Goal: Task Accomplishment & Management: Complete application form

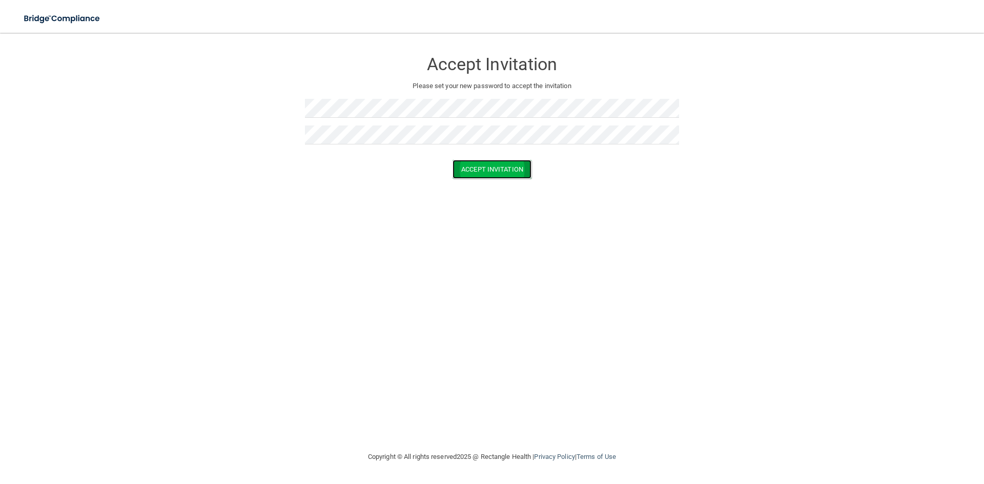
click at [492, 168] on button "Accept Invitation" at bounding box center [491, 169] width 79 height 19
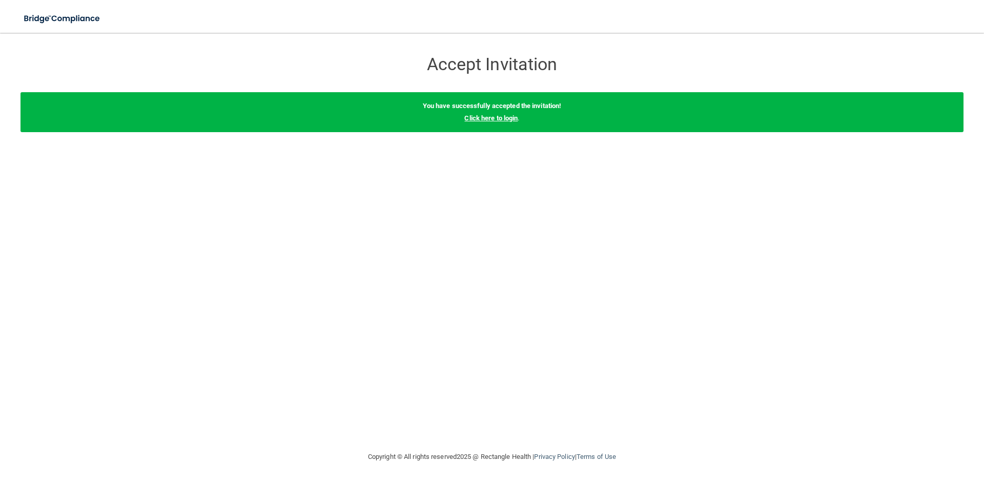
click at [493, 118] on link "Click here to login" at bounding box center [490, 118] width 53 height 8
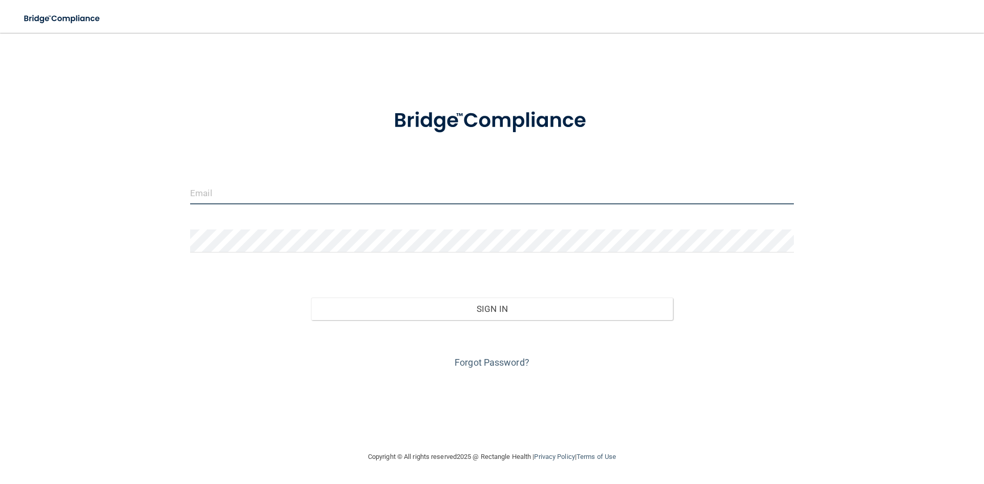
click at [280, 194] on input "email" at bounding box center [492, 192] width 604 height 23
type input "[EMAIL_ADDRESS][DOMAIN_NAME]"
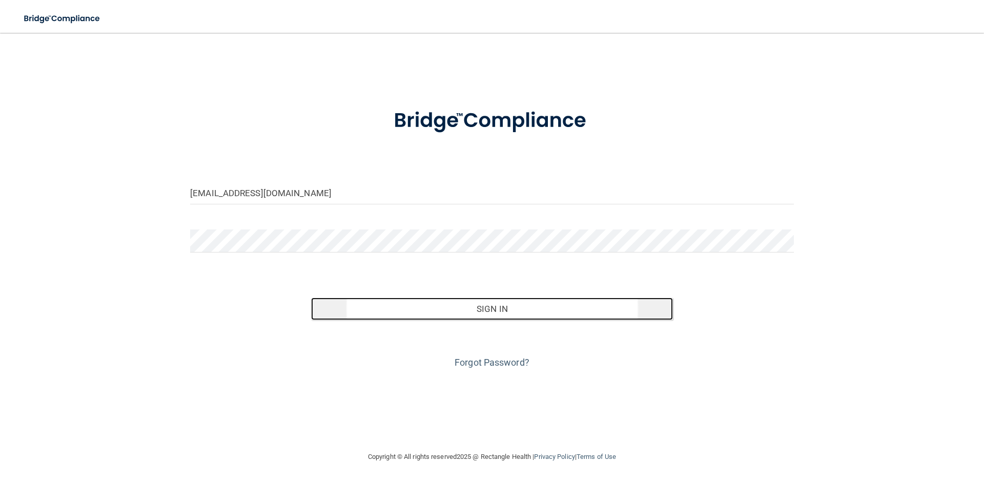
click at [468, 300] on button "Sign In" at bounding box center [492, 309] width 362 height 23
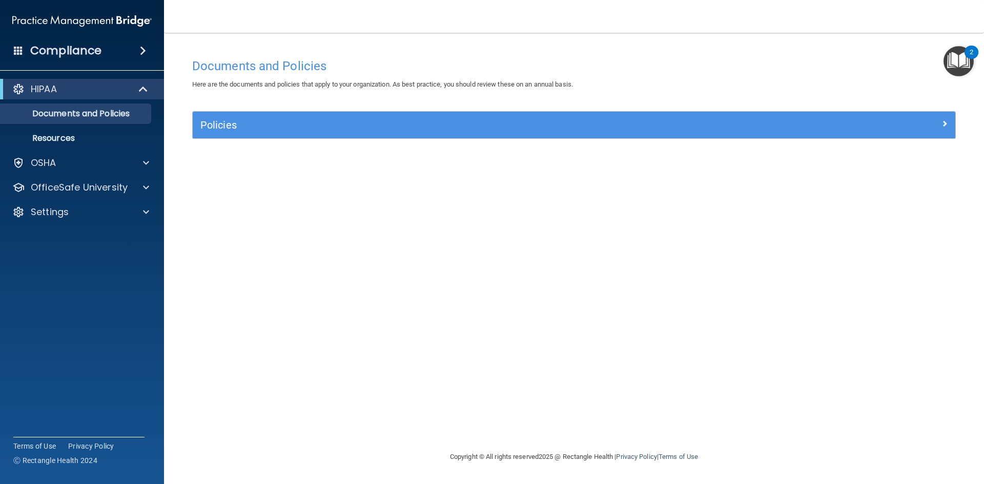
click at [951, 63] on img "Open Resource Center, 2 new notifications" at bounding box center [958, 61] width 30 height 30
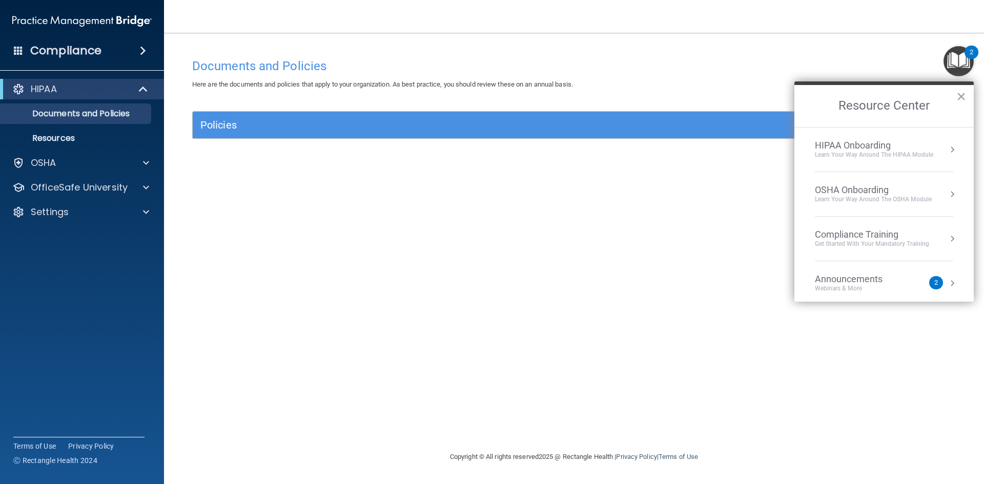
click at [947, 149] on button "Resource Center" at bounding box center [952, 149] width 10 height 10
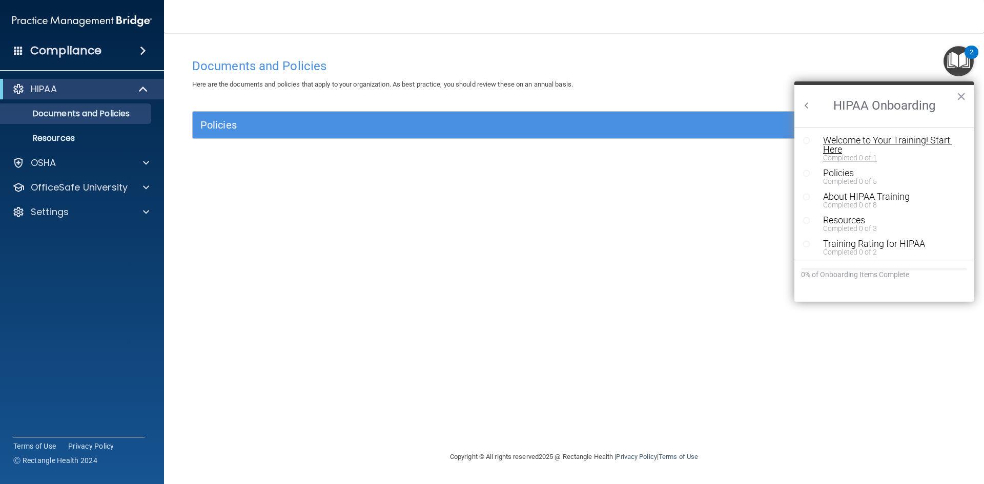
click at [870, 141] on div "Welcome to Your Training! Start Here" at bounding box center [888, 145] width 130 height 18
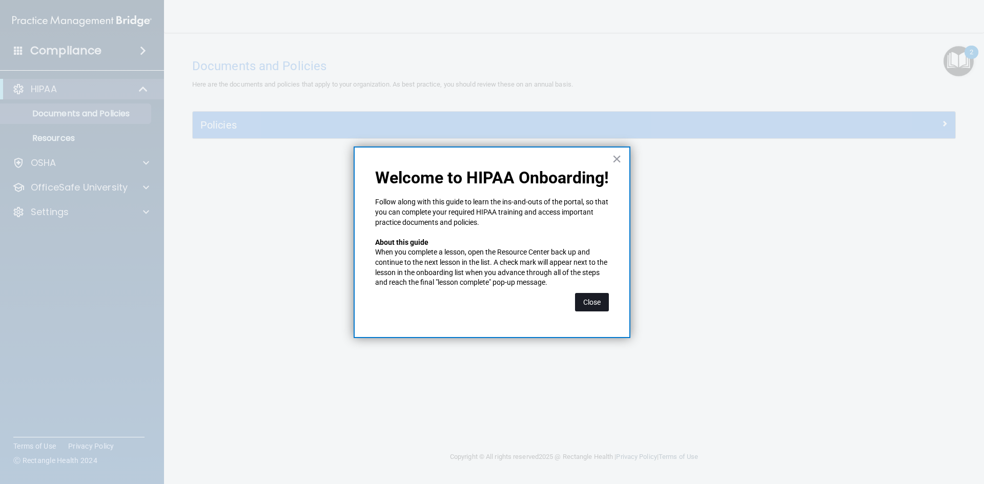
click at [593, 299] on button "Close" at bounding box center [592, 302] width 34 height 18
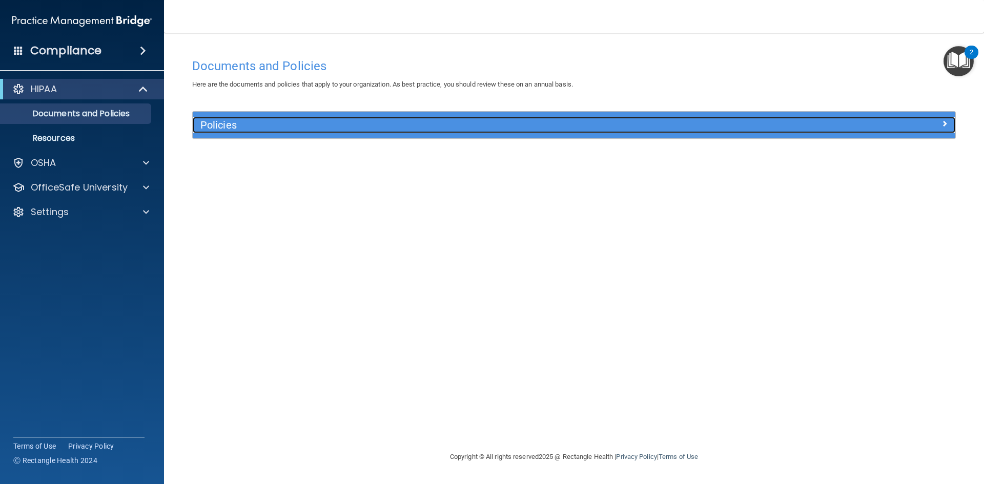
click at [224, 120] on h5 "Policies" at bounding box center [478, 124] width 556 height 11
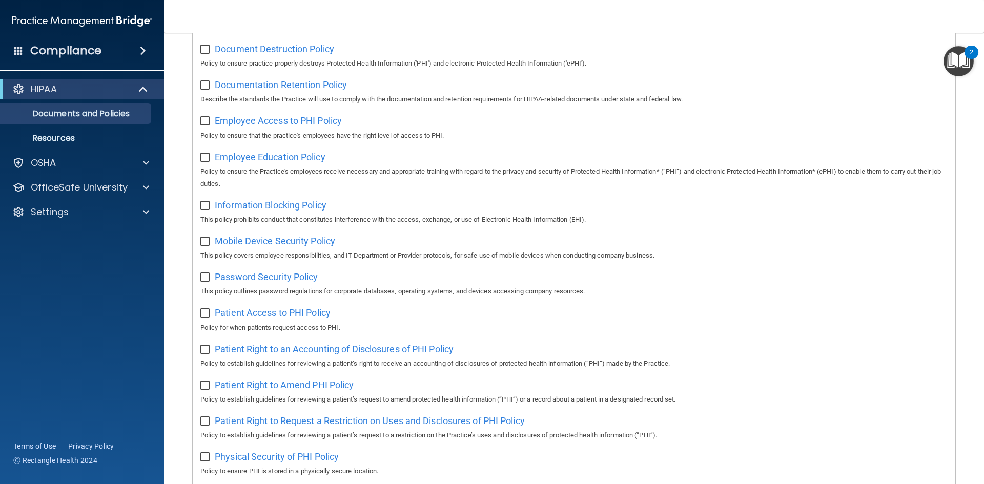
scroll to position [102, 0]
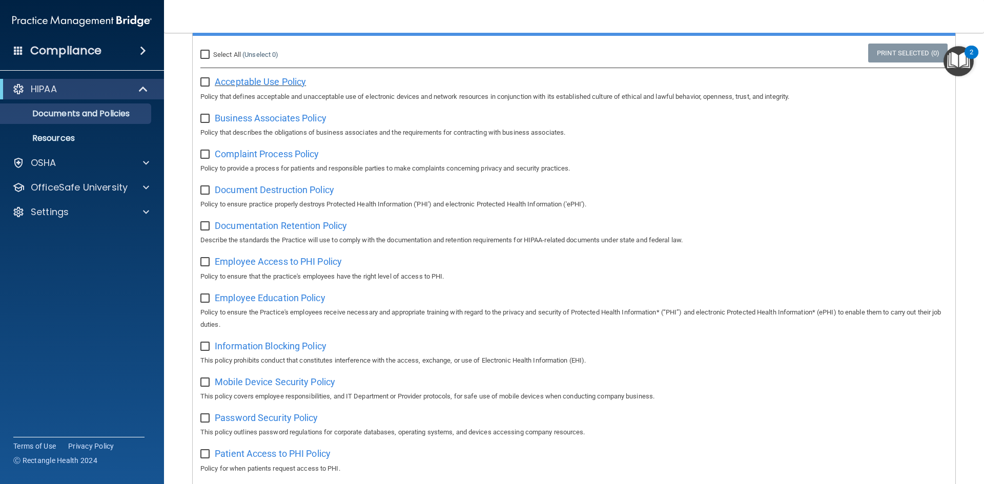
click at [232, 82] on span "Acceptable Use Policy" at bounding box center [260, 81] width 91 height 11
click at [206, 81] on input "checkbox" at bounding box center [206, 82] width 12 height 8
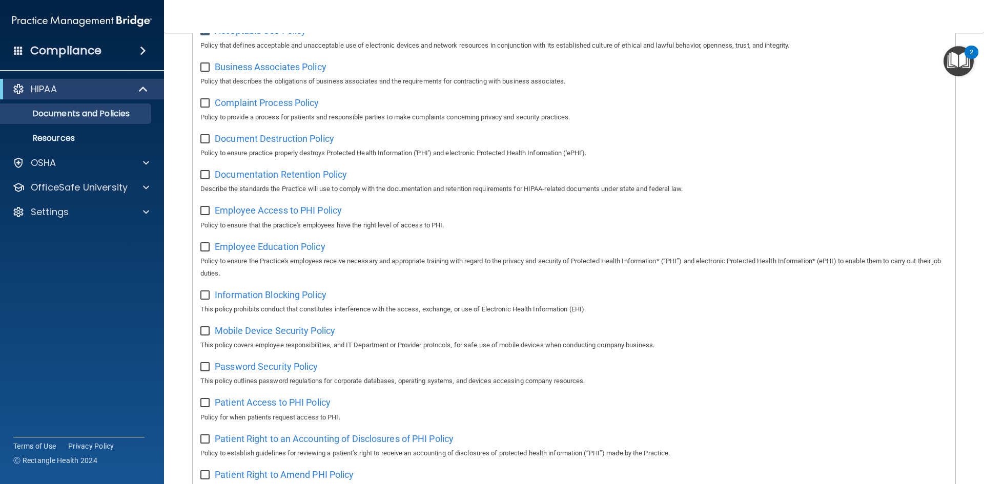
scroll to position [0, 0]
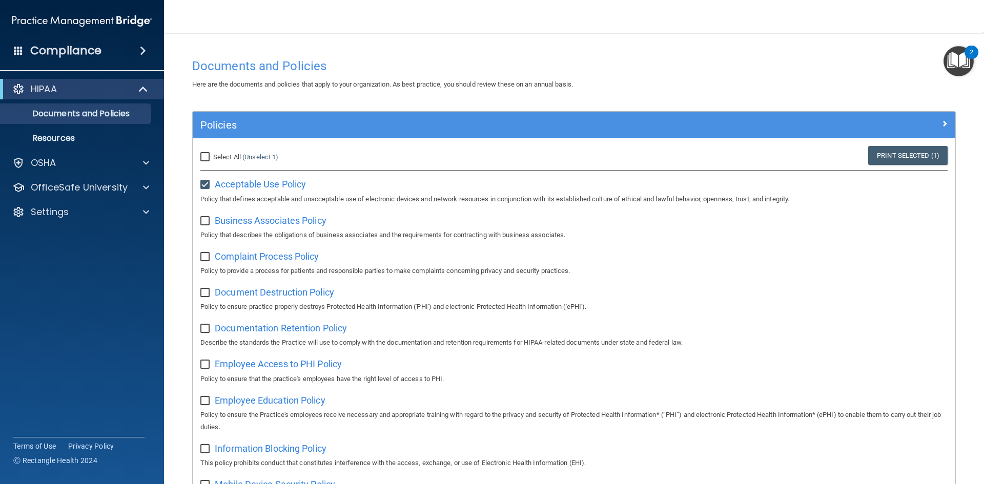
click at [964, 56] on img "Open Resource Center, 2 new notifications" at bounding box center [958, 61] width 30 height 30
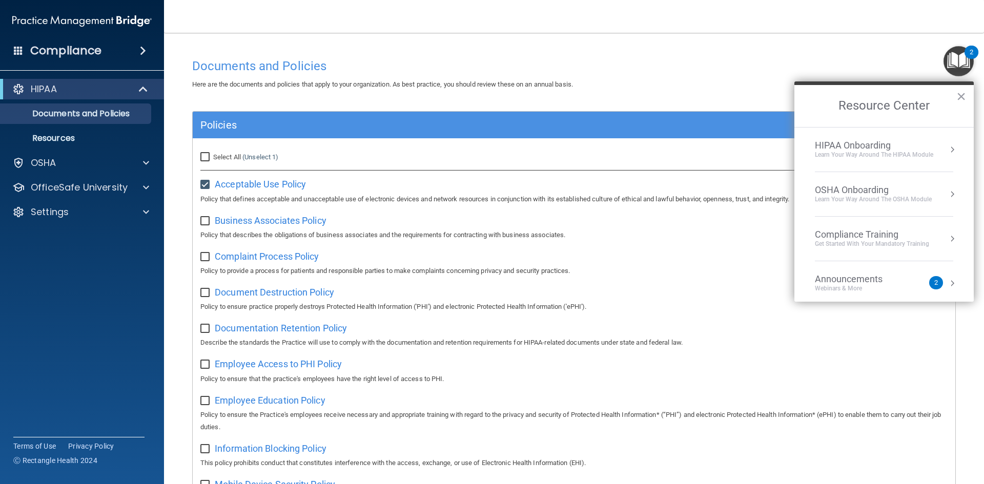
click at [855, 281] on div "Announcements" at bounding box center [859, 279] width 88 height 11
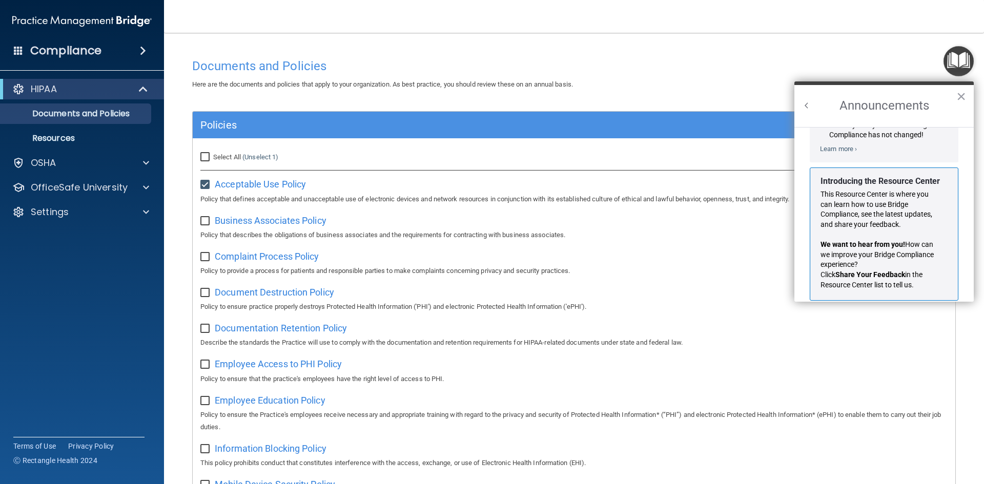
scroll to position [180, 0]
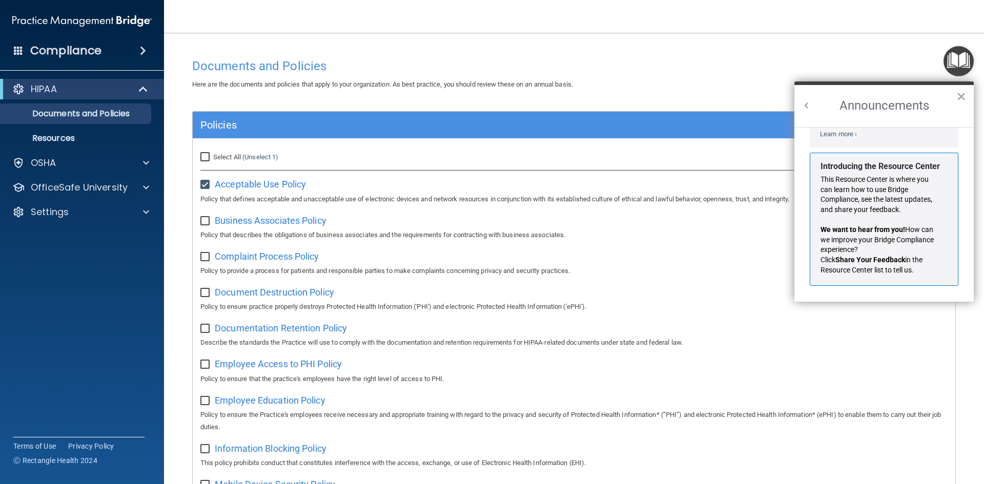
click at [960, 98] on button "×" at bounding box center [961, 96] width 10 height 16
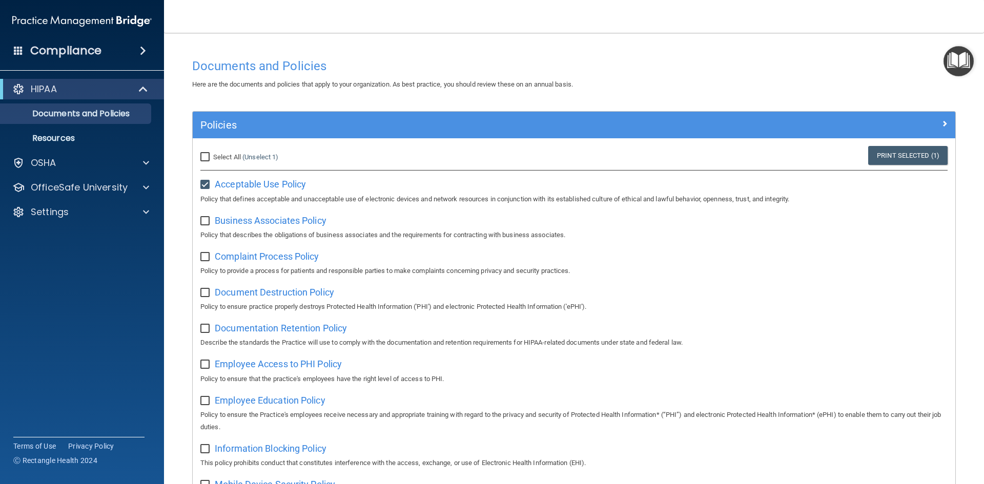
drag, startPoint x: 922, startPoint y: 157, endPoint x: 899, endPoint y: 294, distance: 138.7
click at [208, 186] on input "checkbox" at bounding box center [206, 185] width 12 height 8
checkbox input "false"
click at [955, 57] on img "Open Resource Center" at bounding box center [958, 61] width 30 height 30
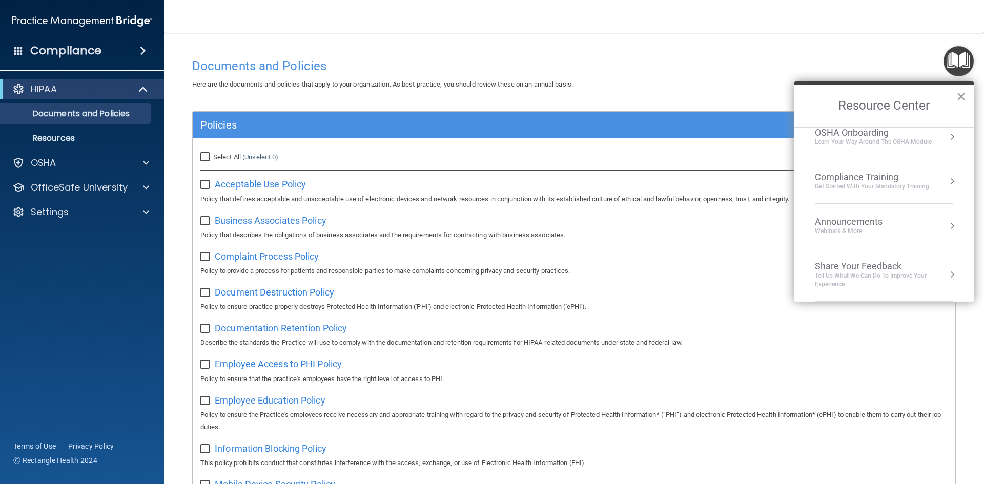
scroll to position [0, 0]
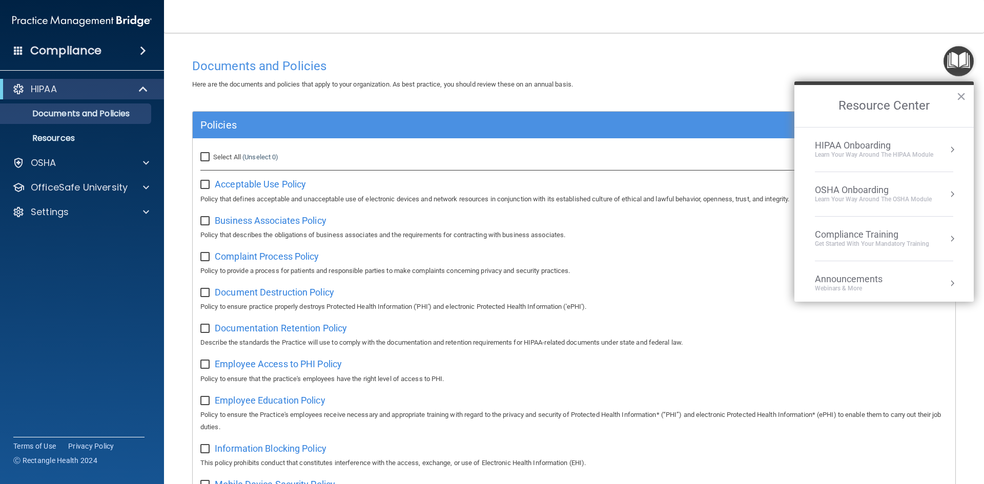
click at [665, 57] on div "Documents and Policies" at bounding box center [573, 65] width 779 height 25
click at [962, 98] on button "×" at bounding box center [961, 96] width 10 height 16
